Goal: Task Accomplishment & Management: Manage account settings

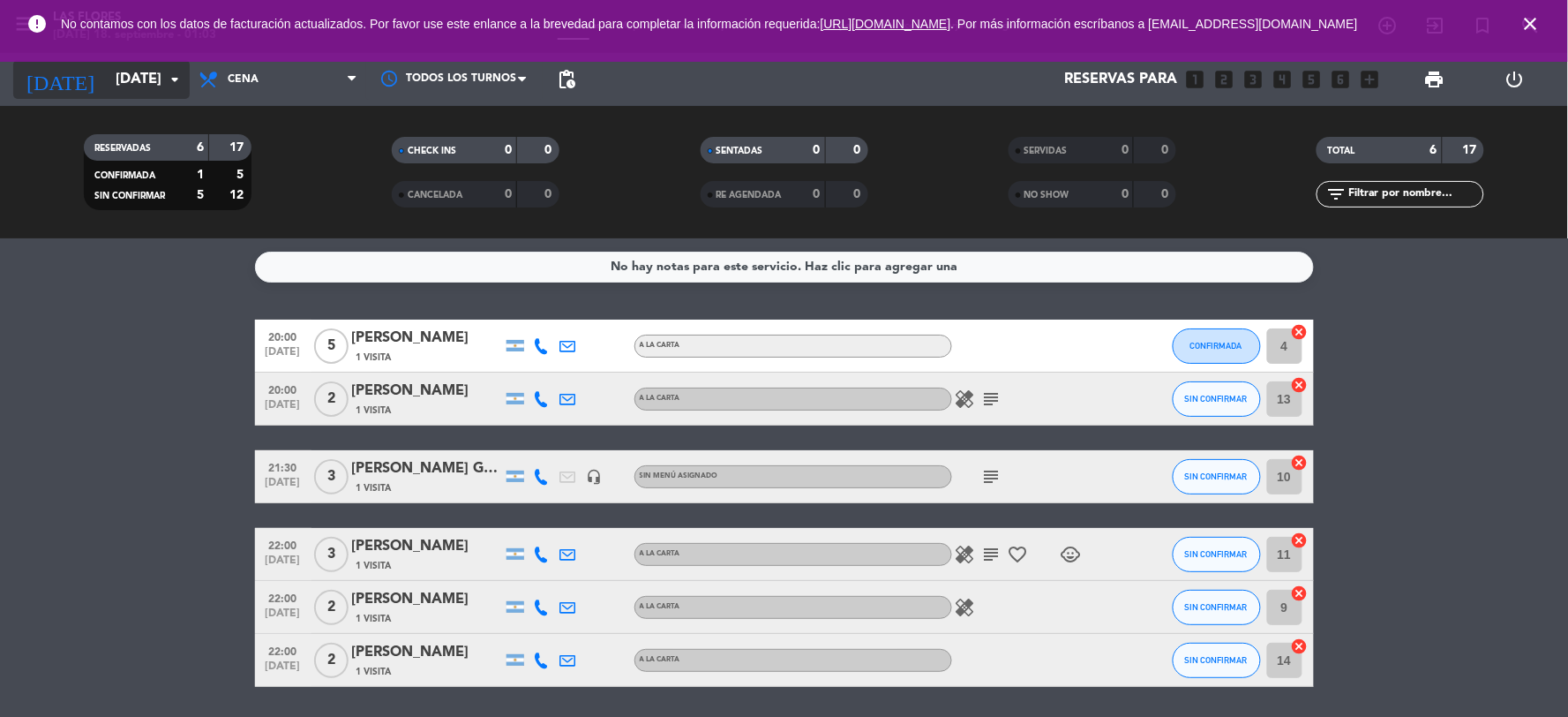
click at [138, 83] on input "[DATE]" at bounding box center [200, 80] width 187 height 34
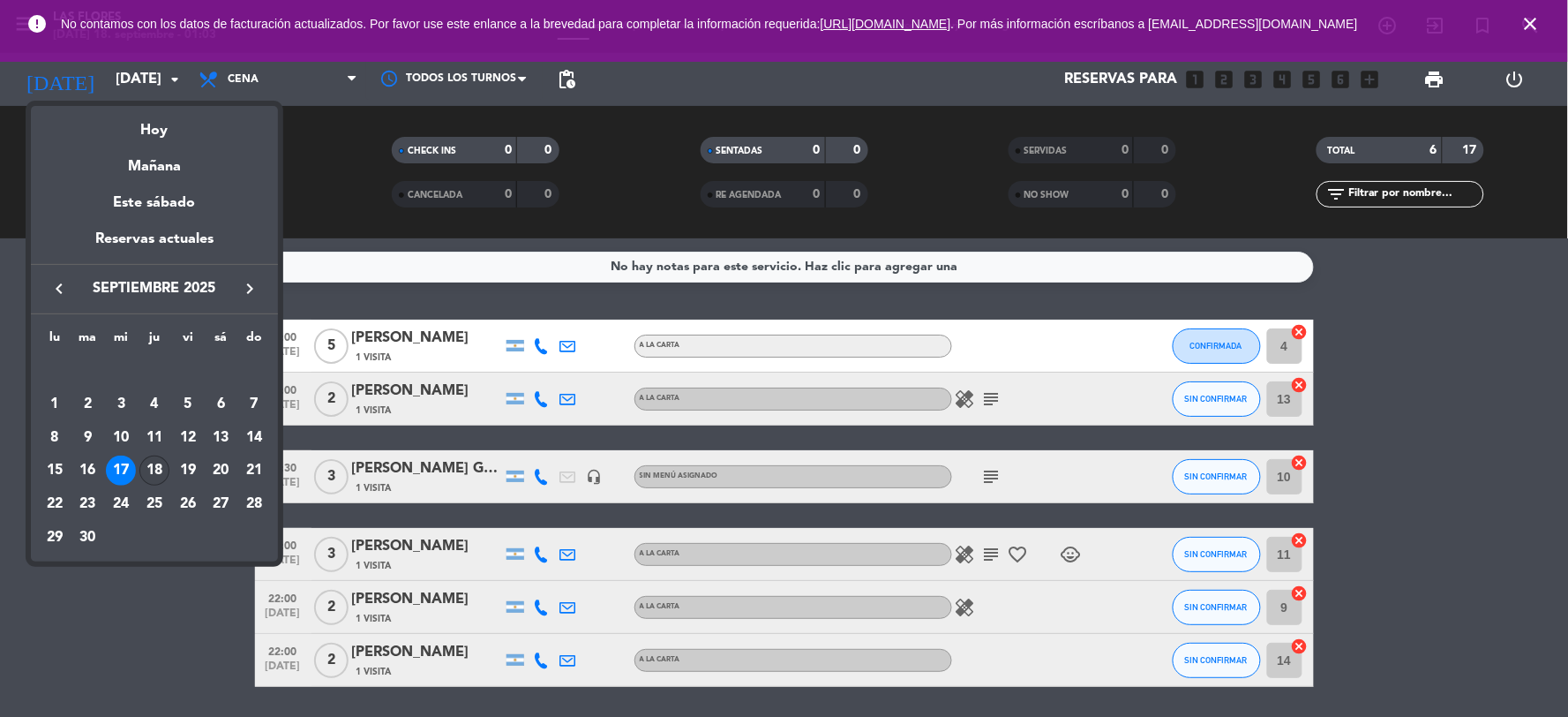
click at [144, 472] on div "18" at bounding box center [153, 470] width 30 height 30
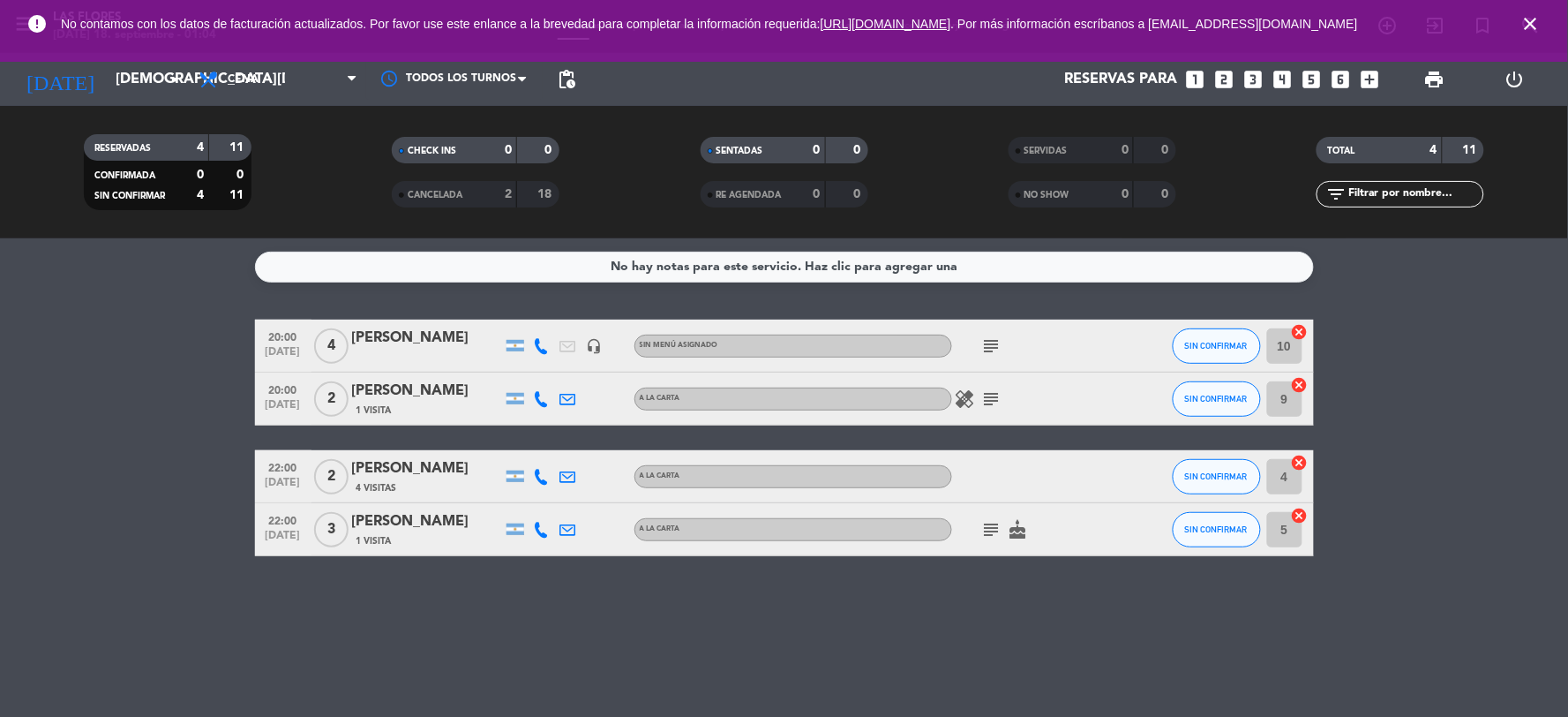
click at [999, 533] on icon "subject" at bounding box center [992, 529] width 22 height 22
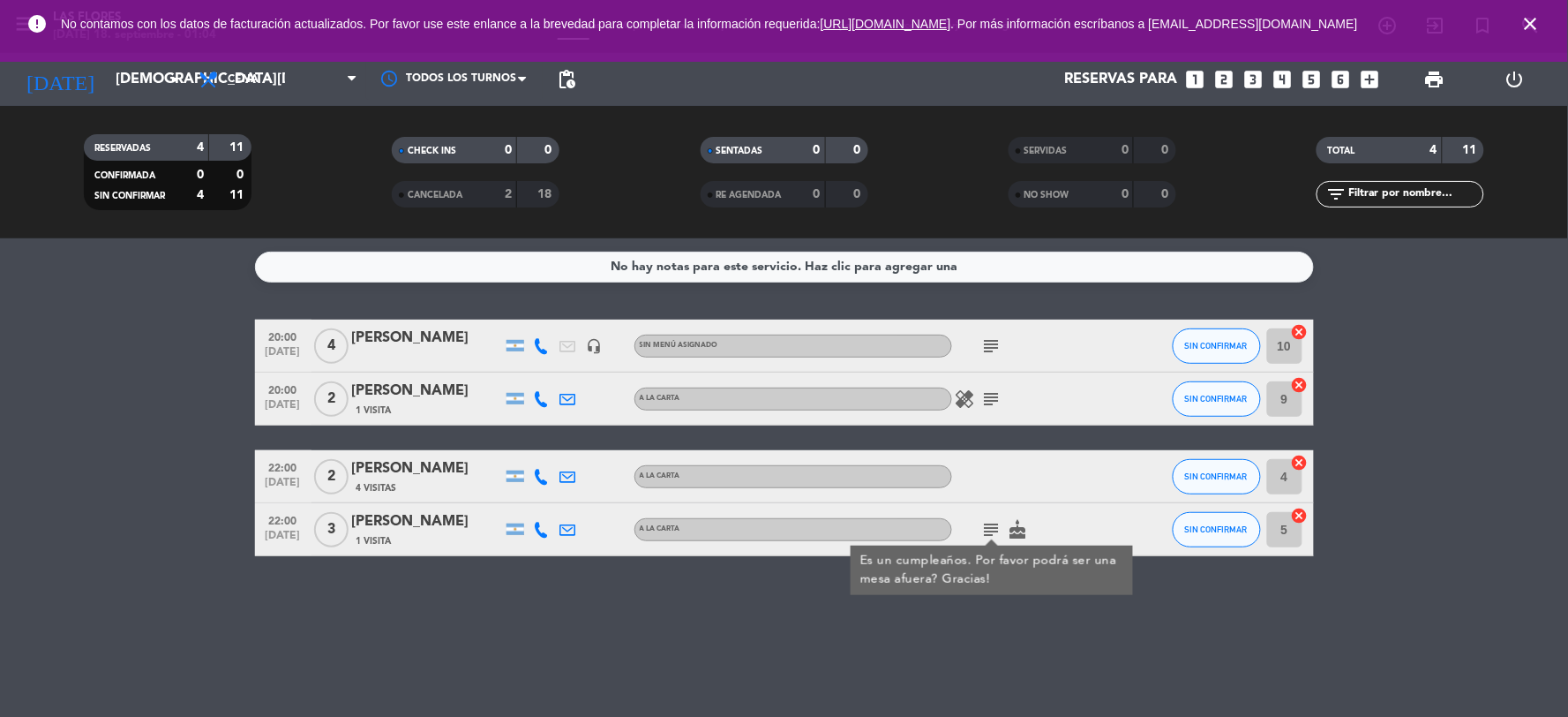
click at [1020, 526] on icon "cake" at bounding box center [1018, 529] width 22 height 22
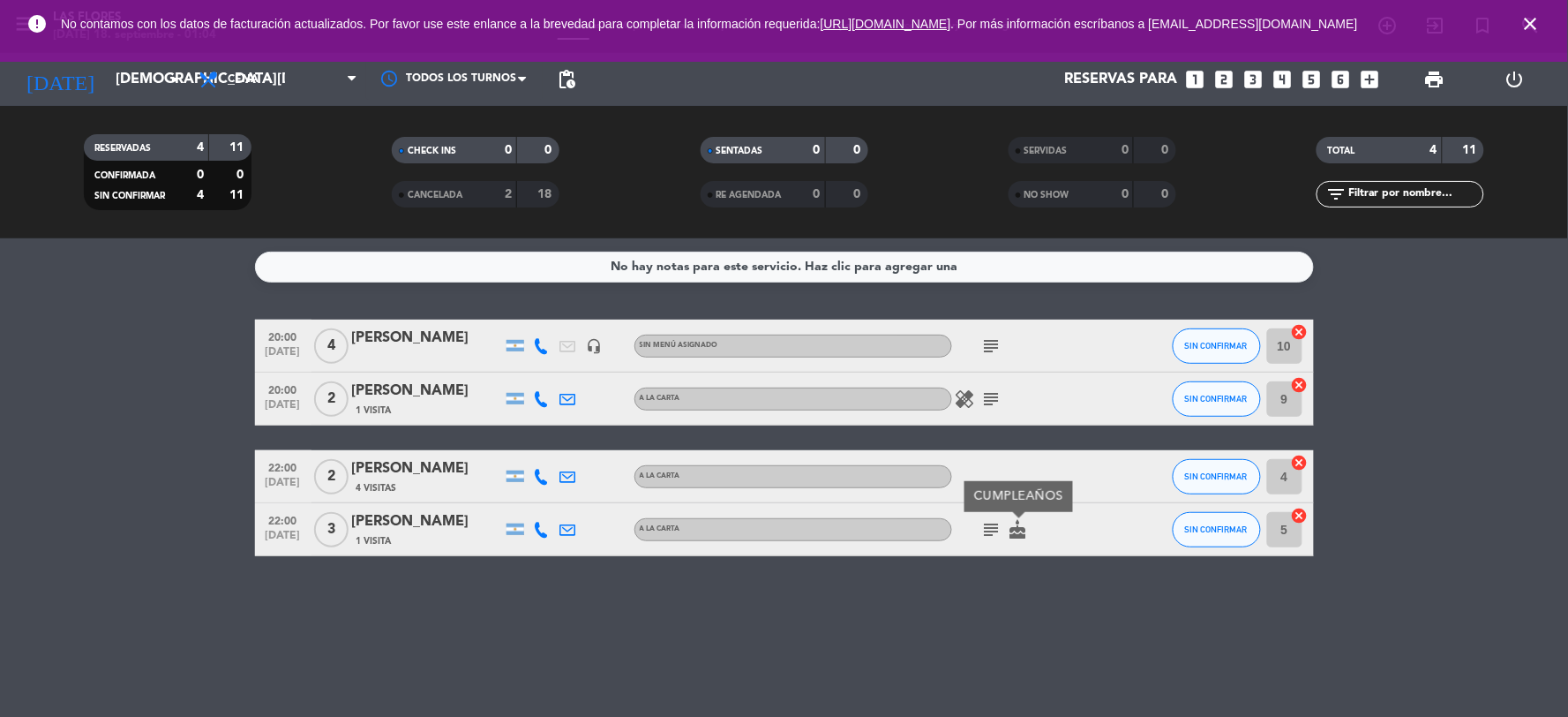
click at [963, 402] on icon "healing" at bounding box center [965, 399] width 22 height 22
click at [990, 399] on icon "subject" at bounding box center [992, 399] width 22 height 22
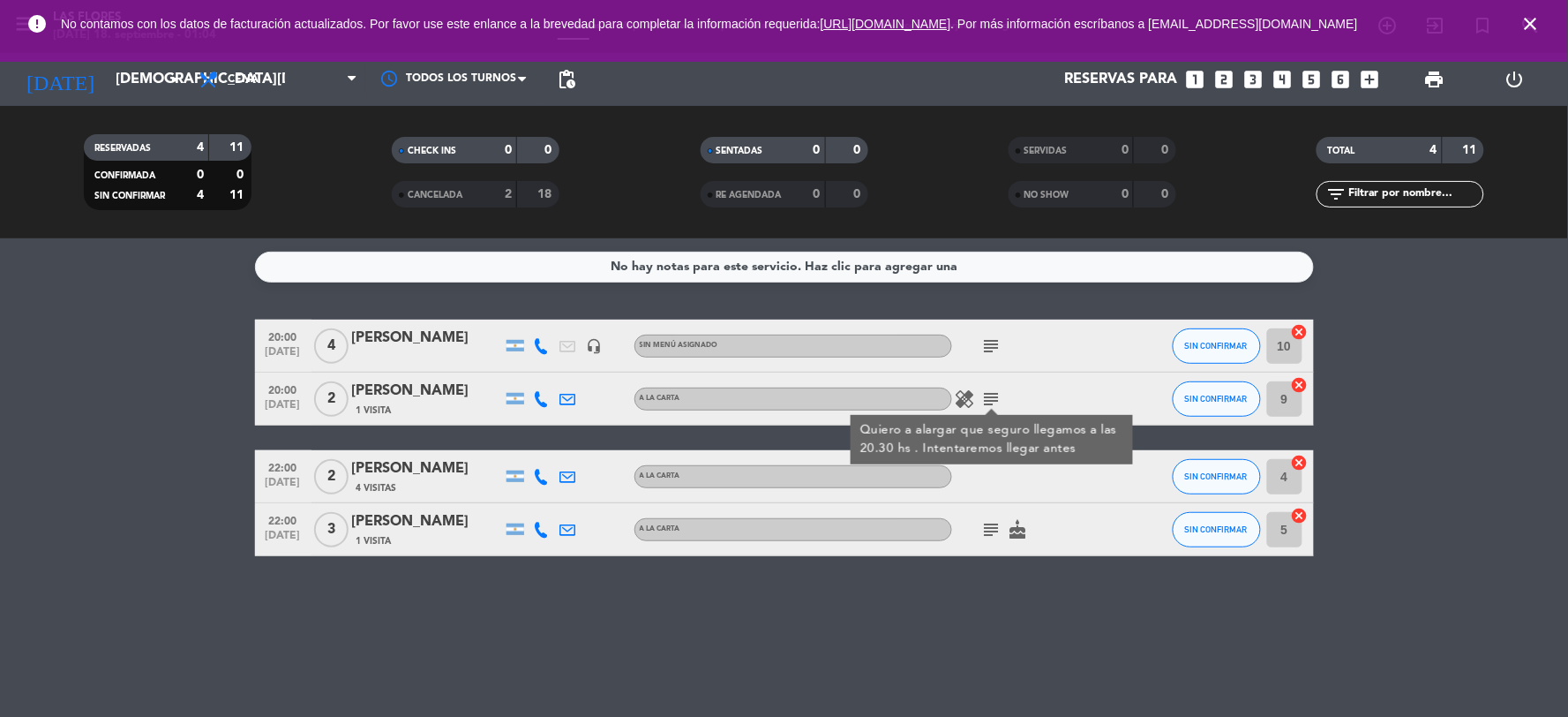
click at [959, 390] on icon "healing" at bounding box center [965, 399] width 22 height 22
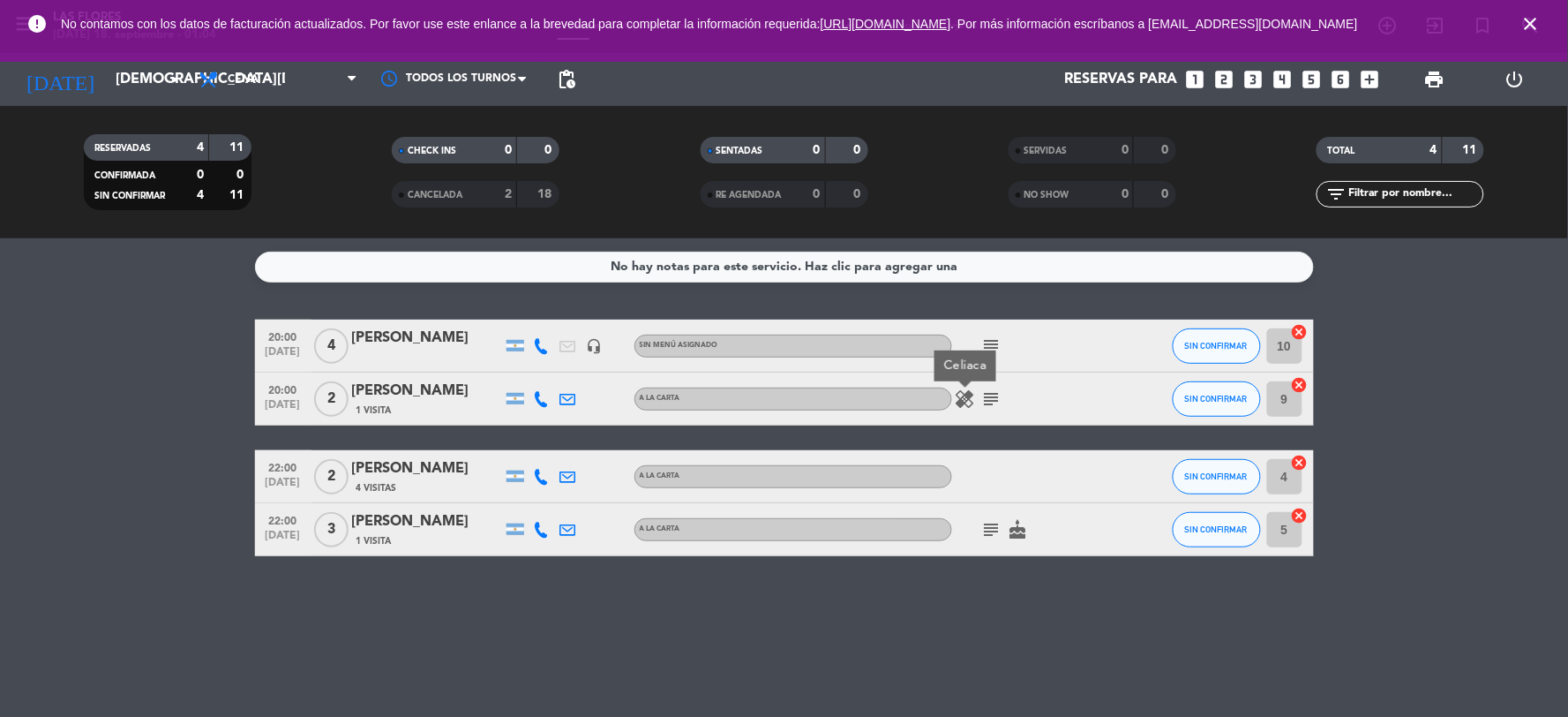
click at [991, 349] on icon "subject" at bounding box center [992, 346] width 22 height 22
click at [1020, 303] on div "No hay notas para este servicio. Haz clic para agregar una 20:00 [DATE] 4 [PERS…" at bounding box center [784, 477] width 1568 height 478
click at [995, 343] on icon "subject" at bounding box center [992, 346] width 22 height 22
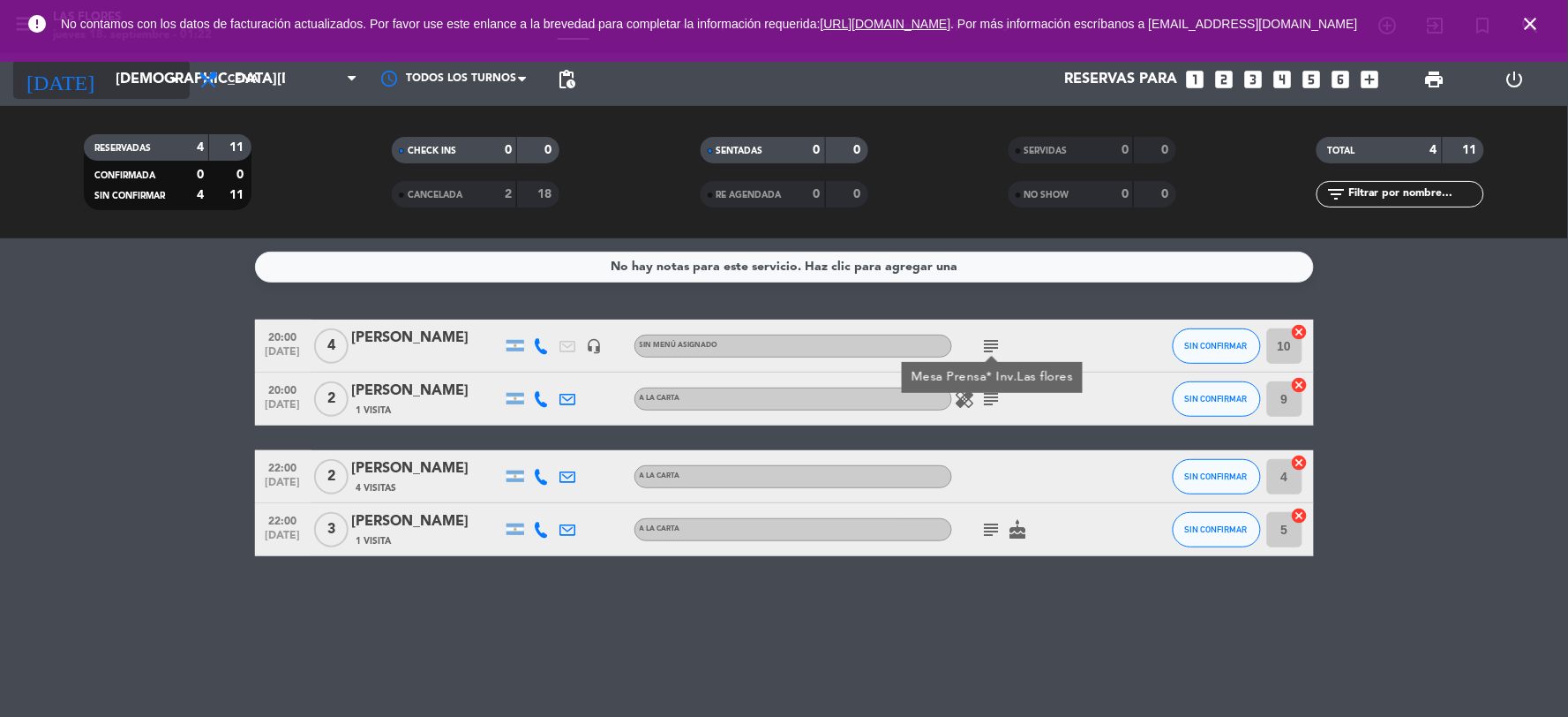
click at [116, 81] on input "[DEMOGRAPHIC_DATA][DATE]" at bounding box center [200, 80] width 187 height 34
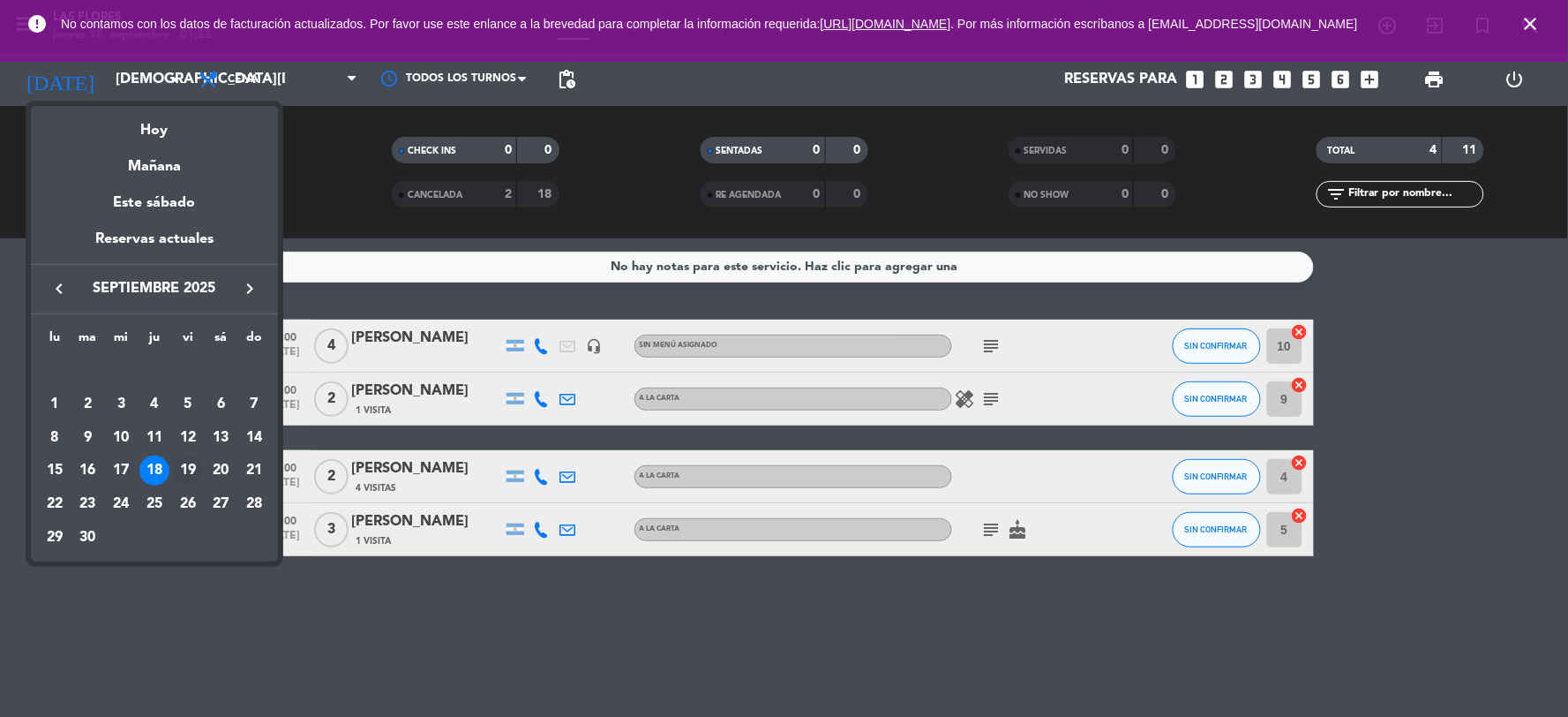
click at [181, 474] on div "19" at bounding box center [187, 470] width 30 height 30
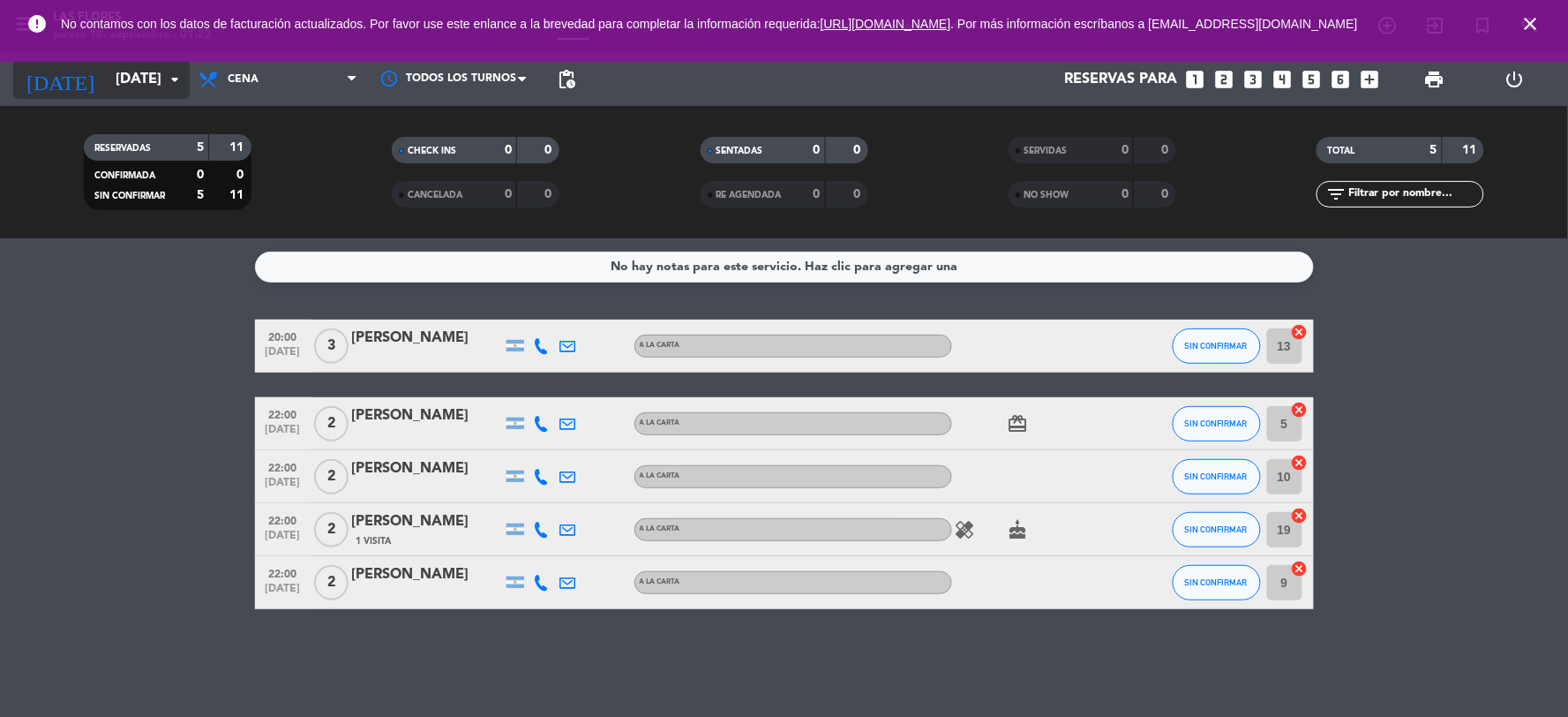
click at [107, 66] on input "[DATE]" at bounding box center [200, 80] width 187 height 34
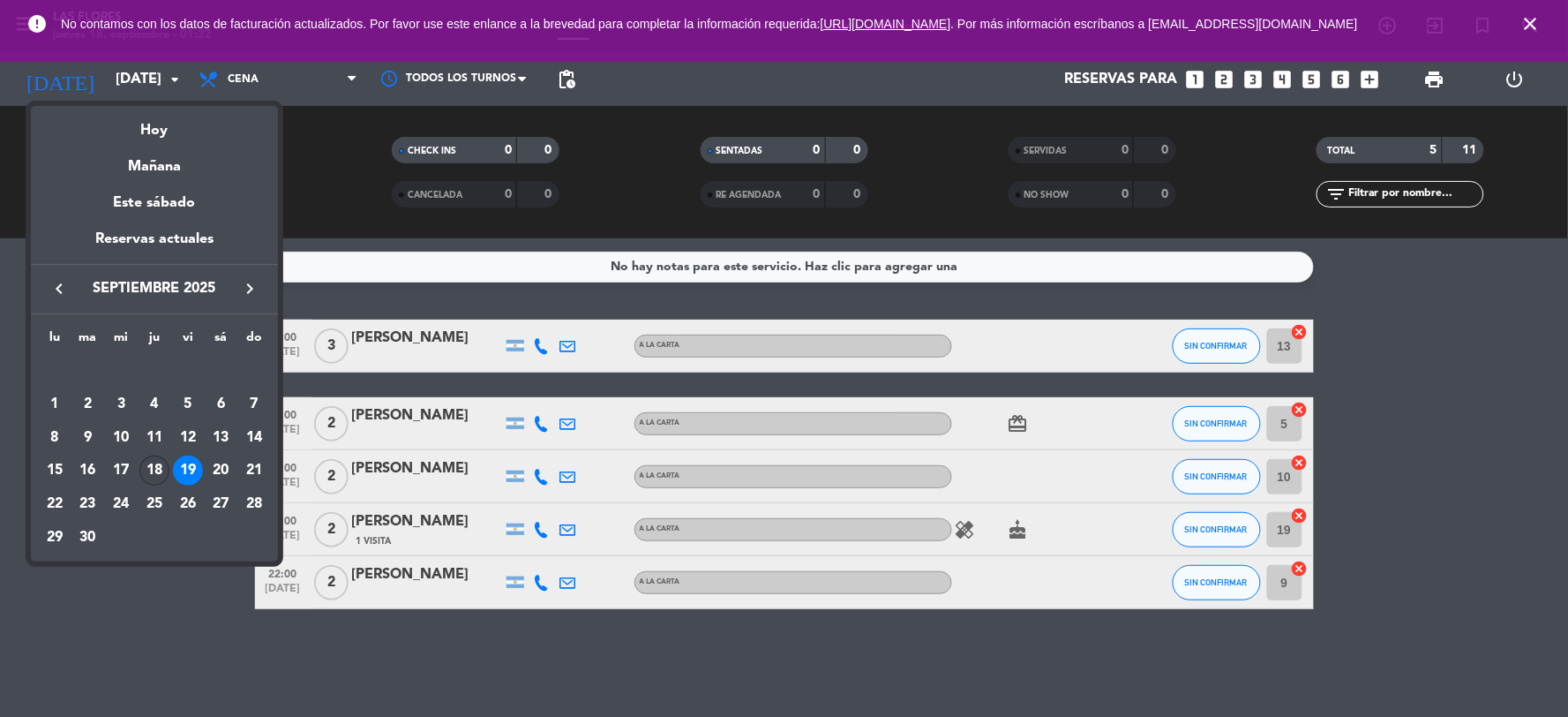
click at [163, 459] on div "18" at bounding box center [153, 470] width 30 height 30
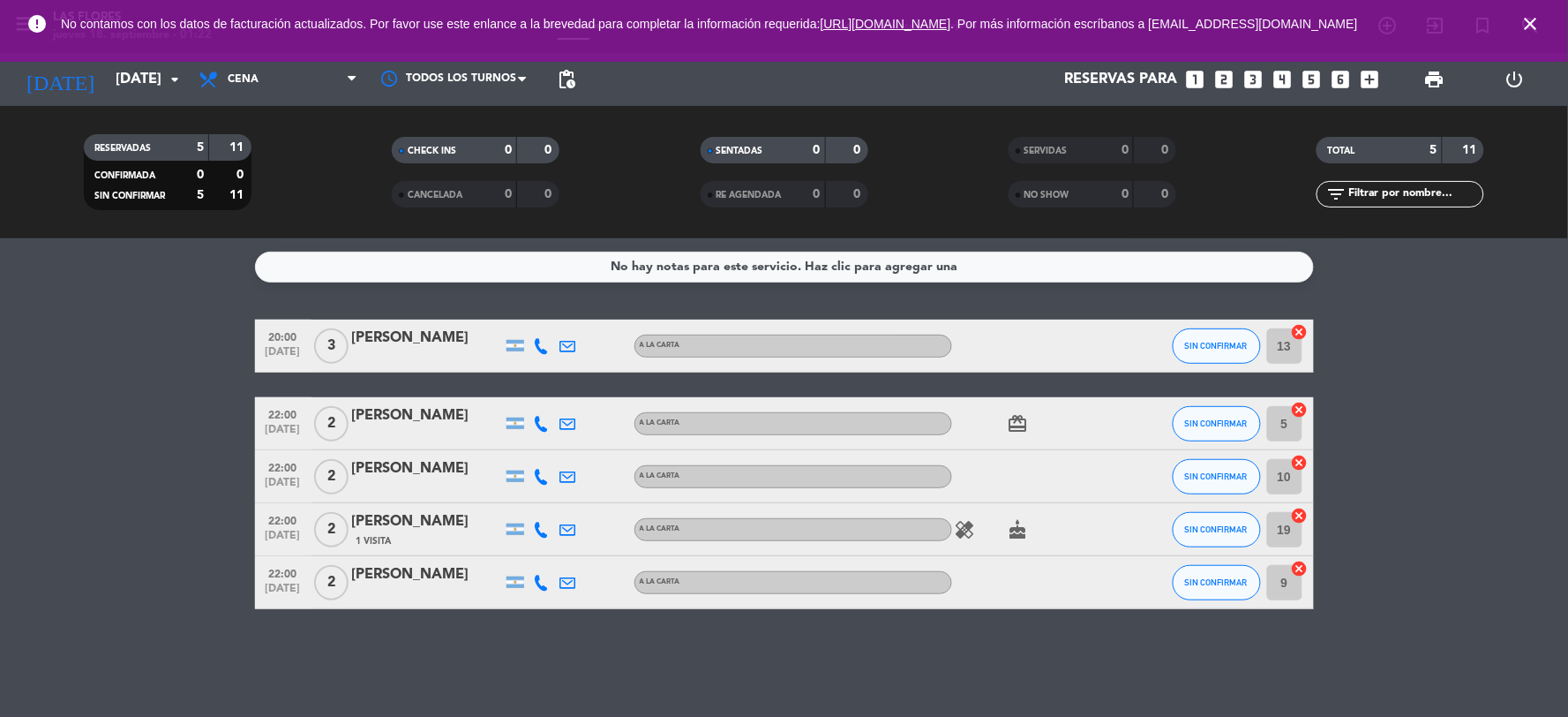
type input "[DEMOGRAPHIC_DATA][DATE]"
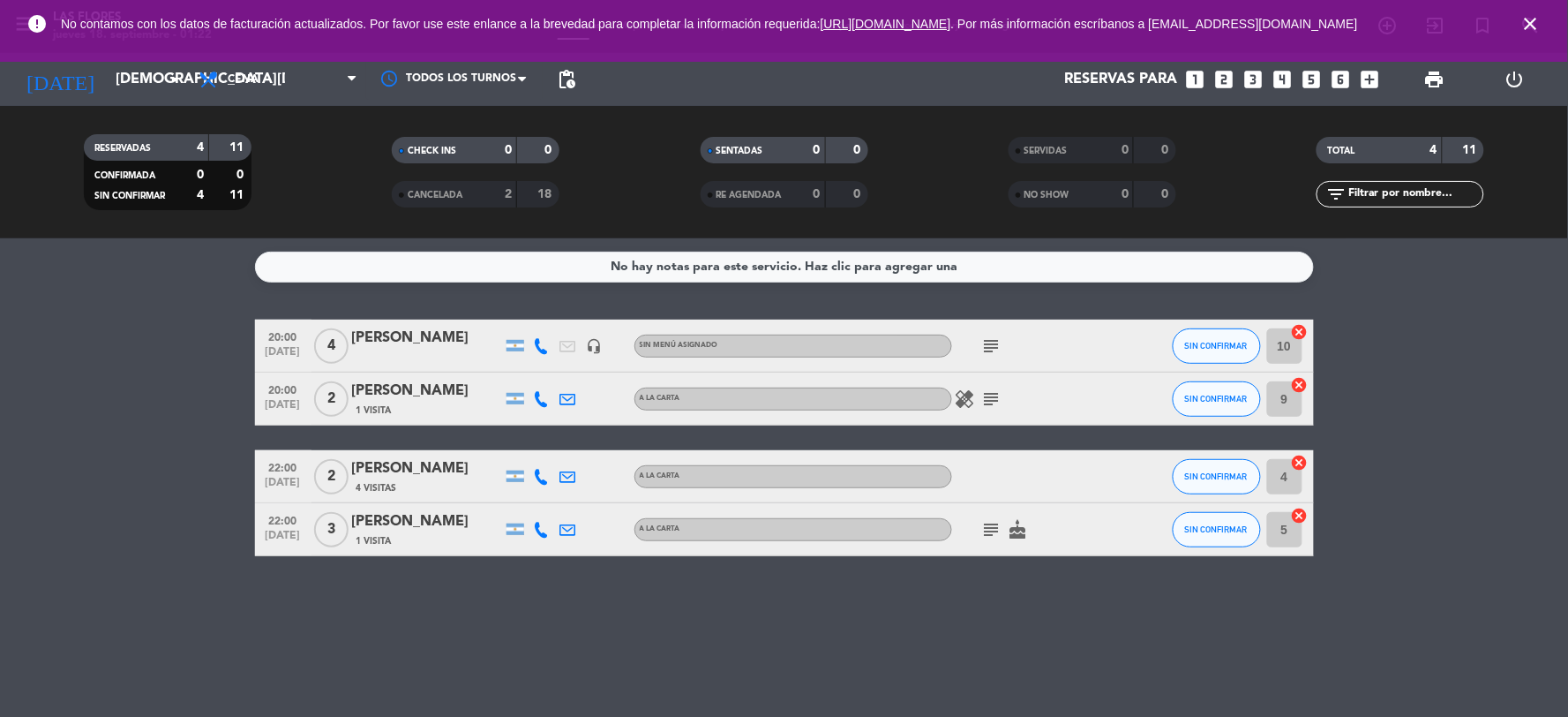
click at [989, 398] on icon "subject" at bounding box center [992, 399] width 22 height 22
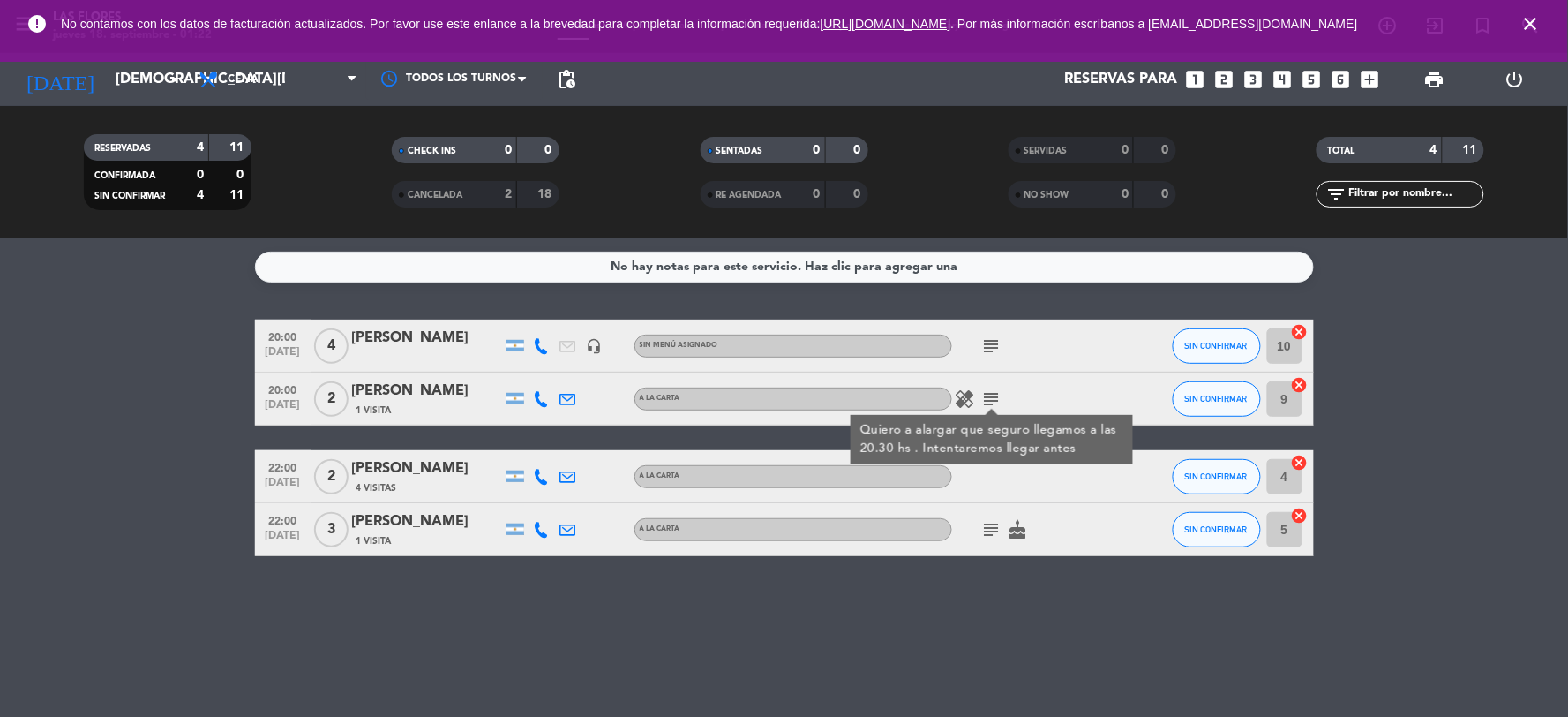
click at [999, 353] on icon "subject" at bounding box center [992, 346] width 22 height 22
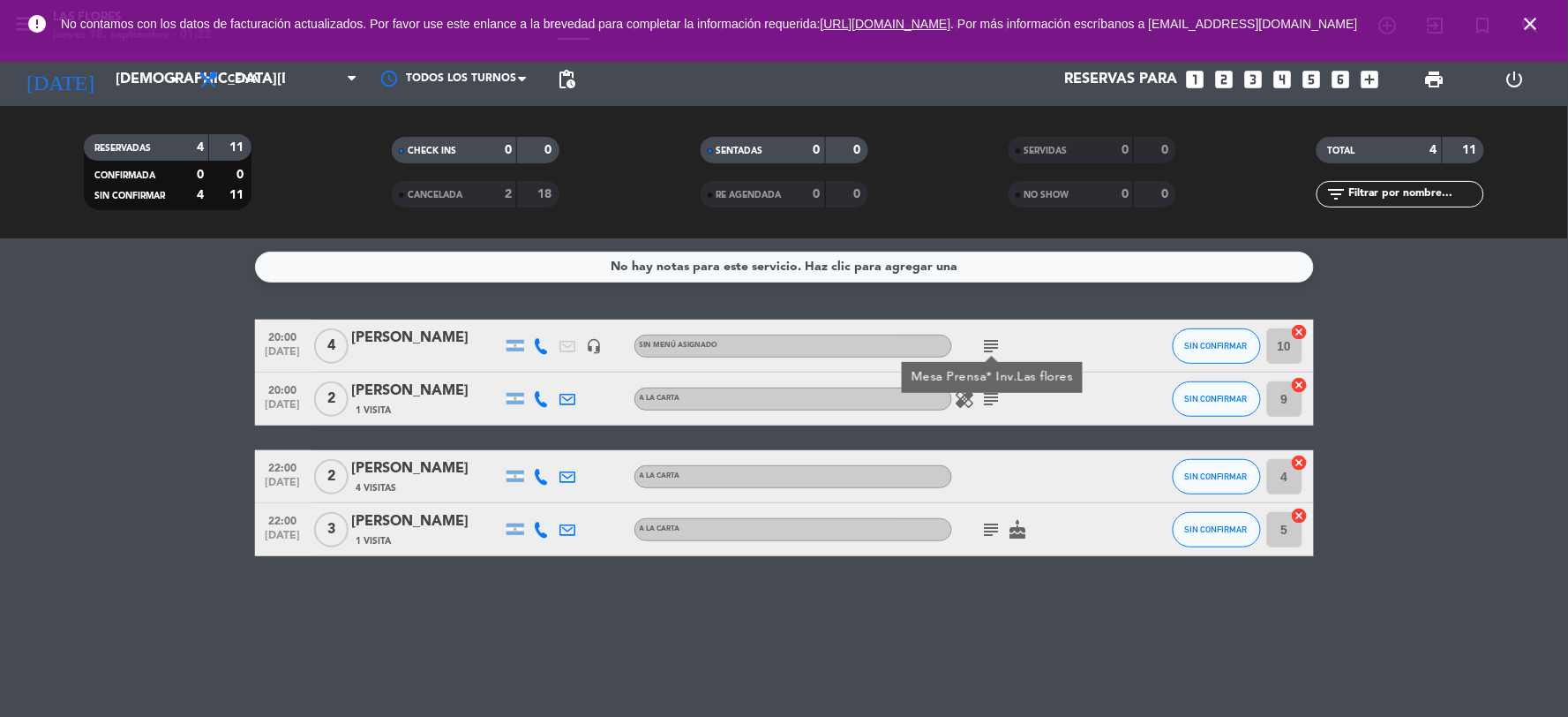
click at [993, 519] on icon "subject" at bounding box center [992, 529] width 22 height 22
